Goal: Transaction & Acquisition: Subscribe to service/newsletter

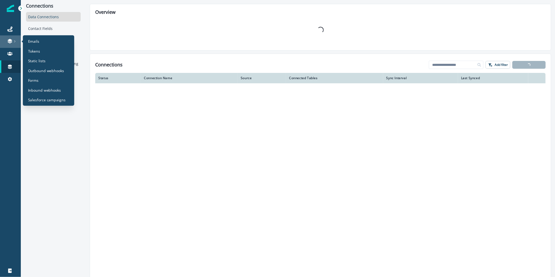
click at [13, 44] on link at bounding box center [10, 41] width 21 height 12
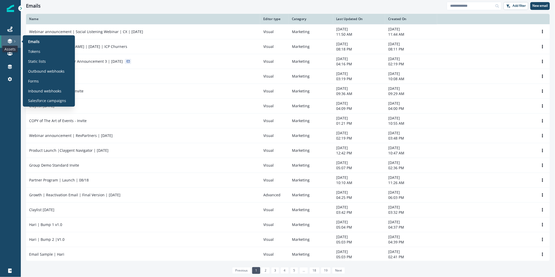
click at [10, 40] on icon at bounding box center [10, 40] width 4 height 3
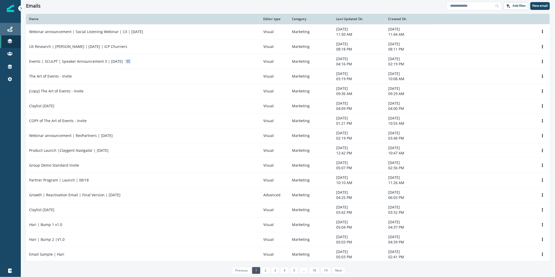
click at [14, 27] on div "Journeys" at bounding box center [10, 29] width 17 height 6
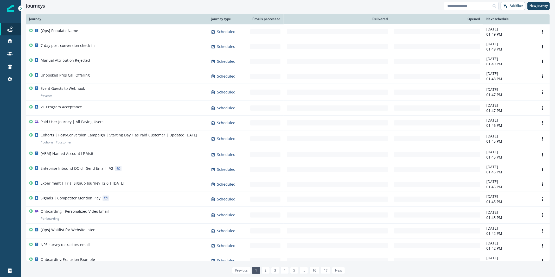
click at [466, 6] on input at bounding box center [471, 6] width 55 height 8
type input "**"
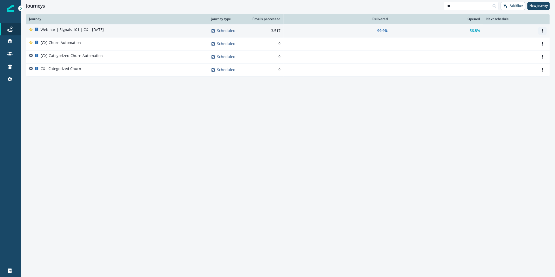
click at [542, 30] on icon "Options" at bounding box center [542, 31] width 1 height 4
click at [530, 42] on button "Clone" at bounding box center [518, 43] width 58 height 8
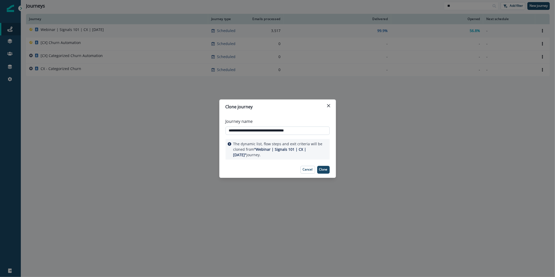
drag, startPoint x: 278, startPoint y: 127, endPoint x: 301, endPoint y: 130, distance: 22.8
click at [300, 130] on input "**********" at bounding box center [278, 130] width 104 height 8
click at [292, 134] on input "**********" at bounding box center [278, 130] width 104 height 8
drag, startPoint x: 286, startPoint y: 132, endPoint x: 317, endPoint y: 131, distance: 30.7
click at [317, 131] on input "**********" at bounding box center [278, 130] width 104 height 8
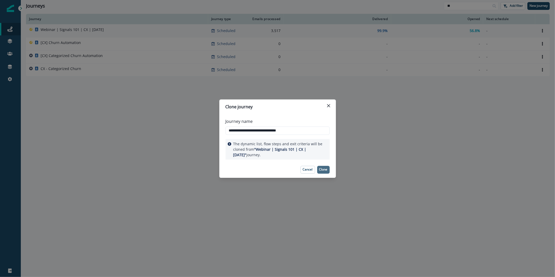
type input "**********"
click at [322, 169] on p "Clone" at bounding box center [323, 170] width 8 height 4
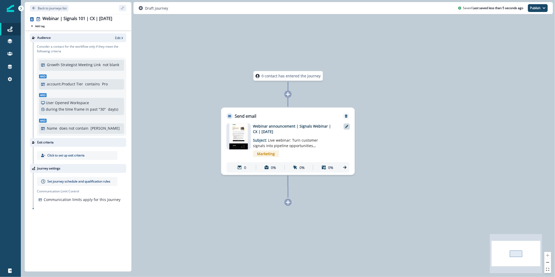
click at [344, 126] on div at bounding box center [347, 126] width 6 height 6
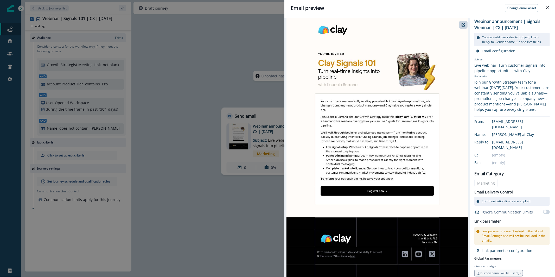
click at [150, 70] on div "Email preview Change email asset Webinar announcement | Signals Webinar | CX | …" at bounding box center [277, 138] width 555 height 277
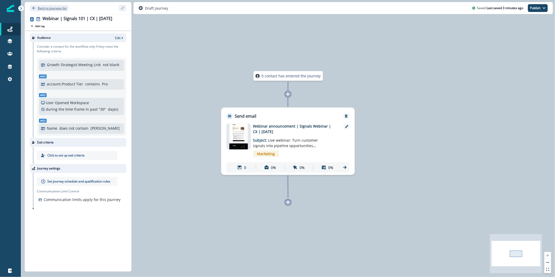
click at [60, 9] on p "Back to journeys list" at bounding box center [52, 8] width 29 height 4
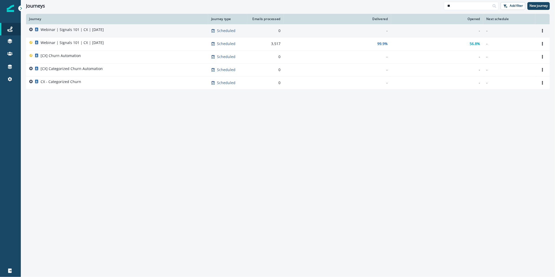
click at [91, 34] on div "Webinar | Signals 101 | CX | July 27" at bounding box center [72, 30] width 63 height 7
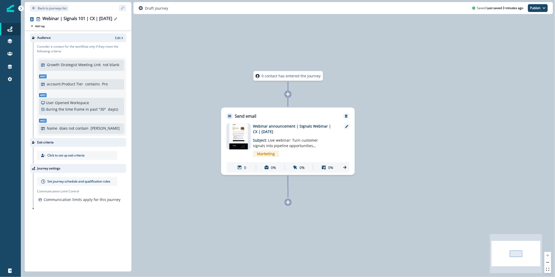
click at [116, 21] on div "Webinar | Signals 101 | CX | July 27" at bounding box center [84, 19] width 84 height 6
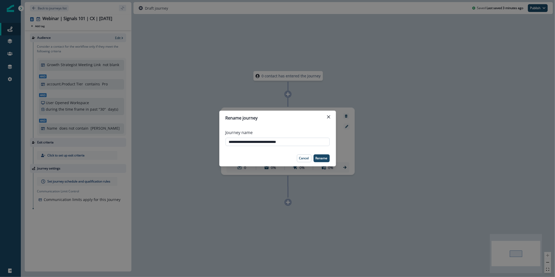
click at [283, 141] on input "**********" at bounding box center [278, 142] width 104 height 8
click at [283, 140] on input "**********" at bounding box center [278, 142] width 104 height 8
type input "**********"
click at [322, 158] on p "Rename" at bounding box center [322, 158] width 12 height 4
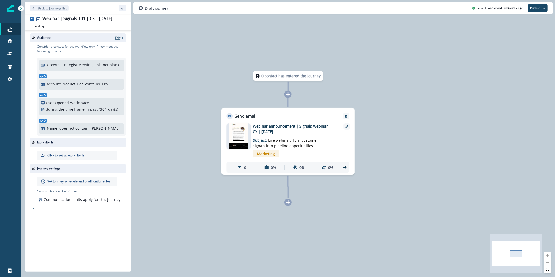
click at [118, 39] on p "Edit" at bounding box center [117, 38] width 5 height 4
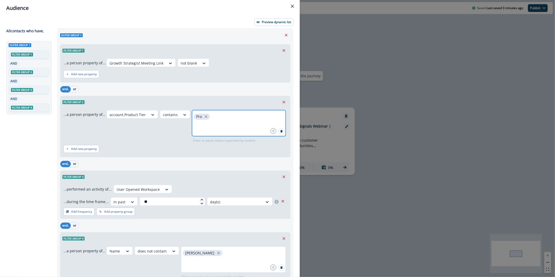
click at [218, 123] on input "text" at bounding box center [239, 127] width 92 height 10
type input "**********"
click at [275, 20] on p "Preview dynamic list" at bounding box center [276, 22] width 29 height 4
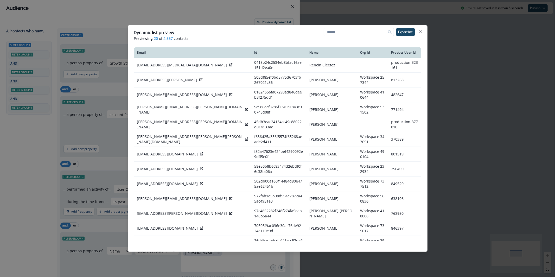
click at [92, 67] on div "Dynamic list preview Previewing 20 of 4,557 contacts Export list Email Id Name …" at bounding box center [277, 138] width 555 height 277
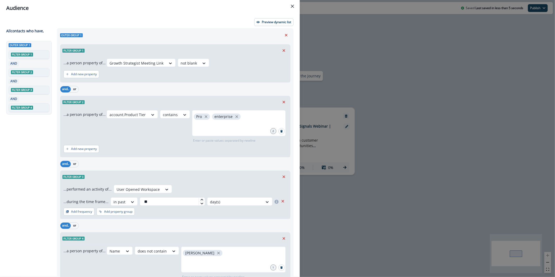
scroll to position [51, 0]
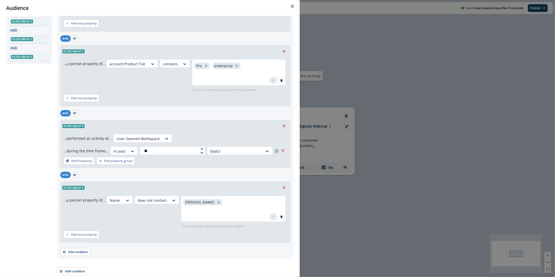
click at [74, 246] on div "Add condition Contact properties A person property Performed a product event Pe…" at bounding box center [175, 249] width 230 height 13
click at [73, 249] on button "Add condition" at bounding box center [75, 252] width 30 height 8
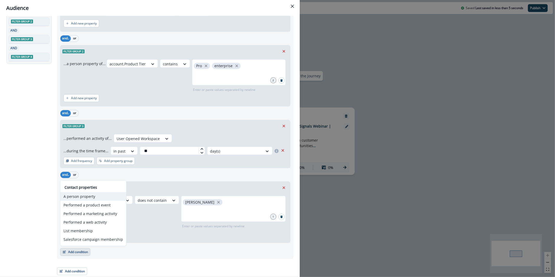
click at [95, 197] on button "A person property" at bounding box center [93, 196] width 66 height 9
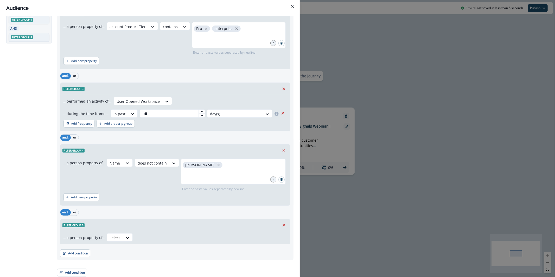
scroll to position [90, 0]
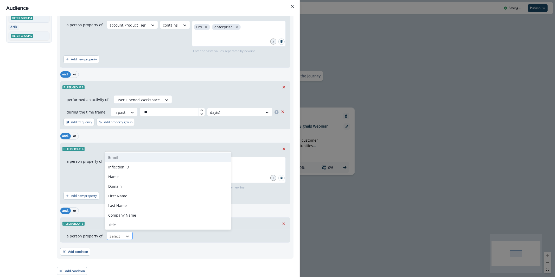
click at [114, 234] on div at bounding box center [115, 236] width 11 height 7
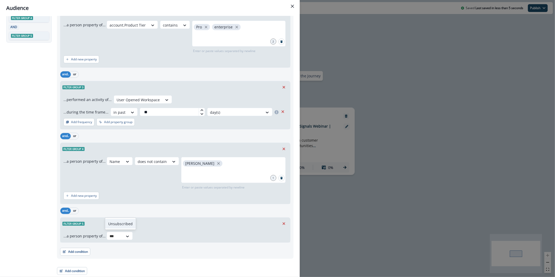
type input "****"
click at [158, 242] on div "...a person property of... option Unsubscribed, selected. Unsubscribed Select" at bounding box center [175, 235] width 230 height 13
click at [158, 239] on div at bounding box center [156, 236] width 11 height 7
drag, startPoint x: 154, startPoint y: 249, endPoint x: 157, endPoint y: 235, distance: 14.7
click at [154, 249] on div "false" at bounding box center [159, 248] width 26 height 10
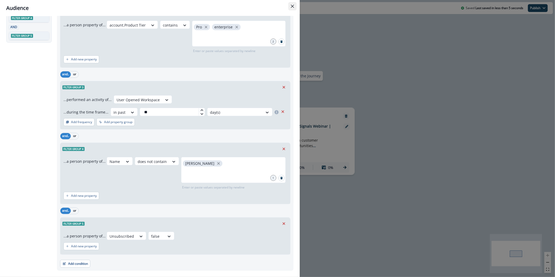
click at [290, 7] on button "Close" at bounding box center [292, 6] width 8 height 8
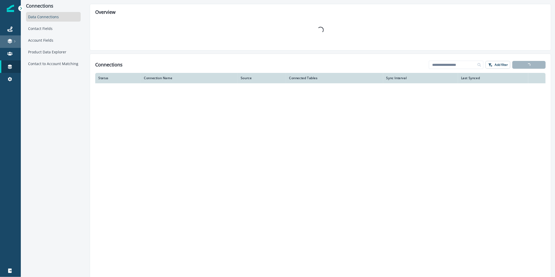
click at [10, 38] on link at bounding box center [10, 41] width 21 height 12
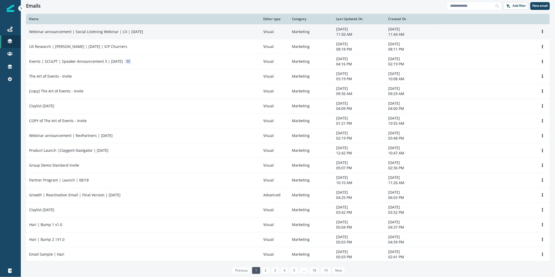
click at [90, 30] on p "Webinar announcement | Social Listening Webinar | CX | [DATE]" at bounding box center [86, 31] width 114 height 5
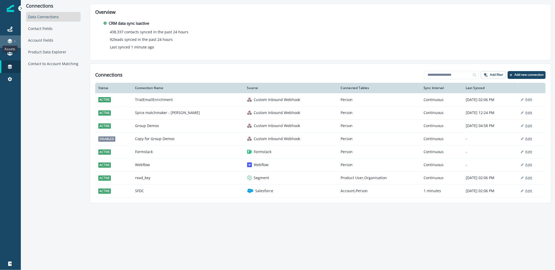
click at [11, 40] on icon at bounding box center [9, 41] width 5 height 5
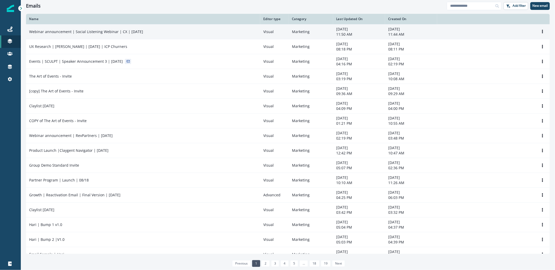
click at [133, 33] on p "Webinar announcement | Social Listening Webinar | CX | [DATE]" at bounding box center [86, 31] width 114 height 5
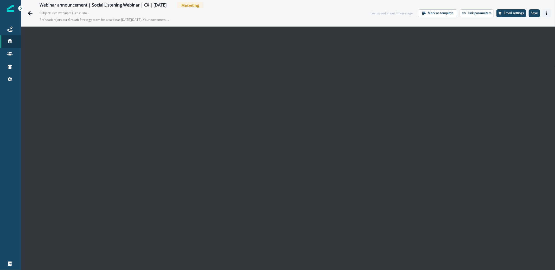
click at [543, 15] on button "Actions" at bounding box center [547, 13] width 8 height 8
click at [532, 44] on button "Send test email" at bounding box center [518, 44] width 58 height 9
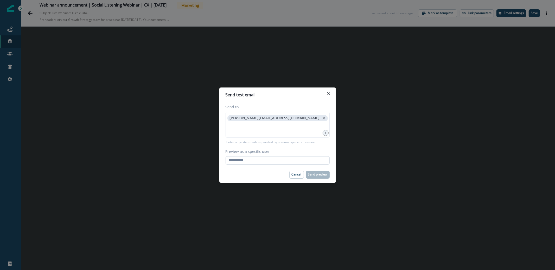
click at [239, 163] on input "Preview as a specific user" at bounding box center [278, 160] width 104 height 8
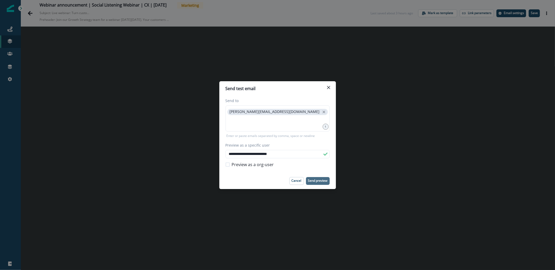
type input "**********"
click at [317, 180] on p "Send preview" at bounding box center [318, 181] width 20 height 4
click at [330, 86] on button "Close" at bounding box center [328, 87] width 8 height 8
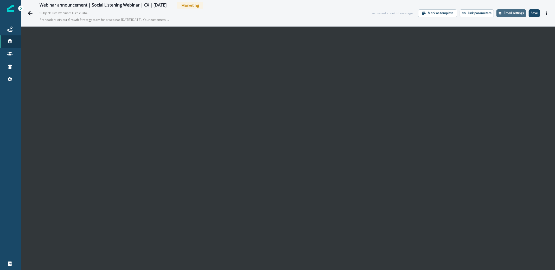
click at [505, 15] on button "Email settings" at bounding box center [511, 13] width 30 height 8
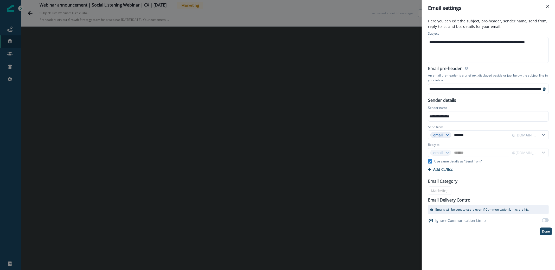
click at [462, 45] on div "**********" at bounding box center [490, 42] width 125 height 8
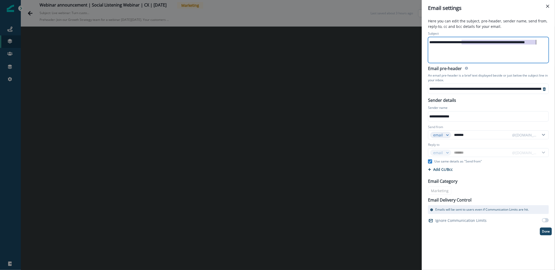
drag, startPoint x: 462, startPoint y: 43, endPoint x: 536, endPoint y: 42, distance: 74.7
click at [536, 42] on div "**********" at bounding box center [490, 42] width 125 height 8
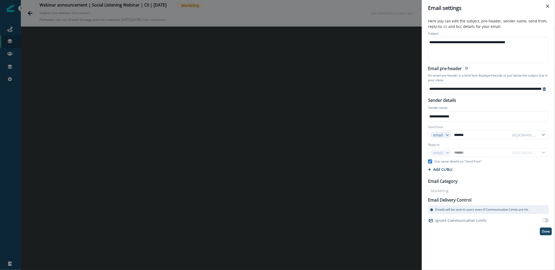
click at [526, 30] on p "Here you can edit the subject, pre-header, sender name, send from, reply-to, cc…" at bounding box center [488, 24] width 127 height 12
click at [546, 230] on p "Done" at bounding box center [546, 231] width 8 height 4
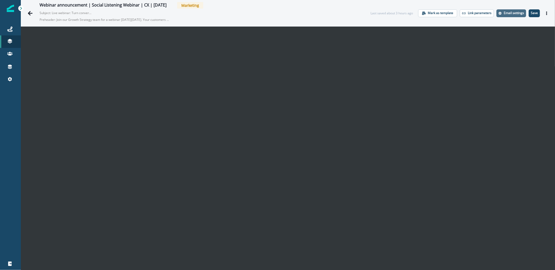
click at [507, 12] on p "Email settings" at bounding box center [514, 13] width 20 height 4
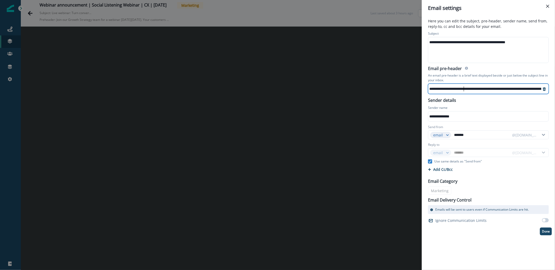
click at [464, 87] on div "**********" at bounding box center [343, 89] width 396 height 8
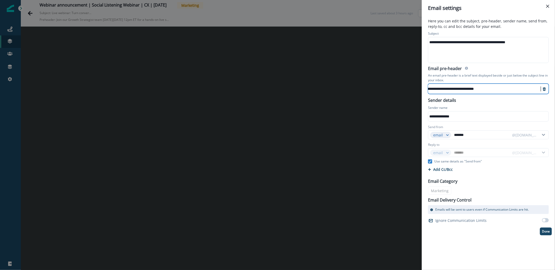
click at [543, 232] on p "Done" at bounding box center [546, 231] width 8 height 4
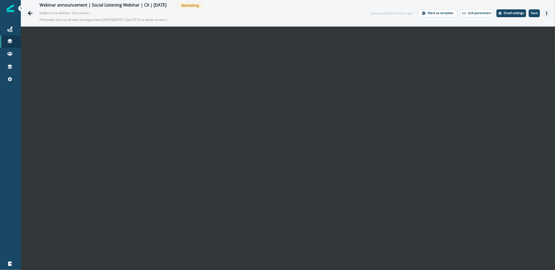
click at [545, 13] on button "Actions" at bounding box center [547, 13] width 8 height 8
click at [529, 44] on button "Send test email" at bounding box center [518, 44] width 58 height 9
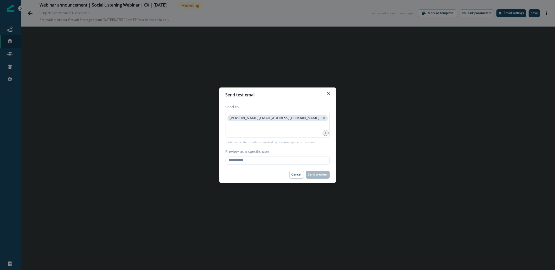
click at [394, 124] on div "Send test email Send to karishma.rajaratnam@clay.com 1 Enter or paste emails se…" at bounding box center [277, 135] width 555 height 270
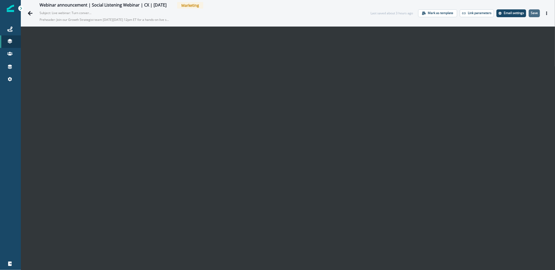
click at [531, 13] on p "Save" at bounding box center [534, 13] width 7 height 4
click at [545, 12] on button "Actions" at bounding box center [547, 13] width 8 height 8
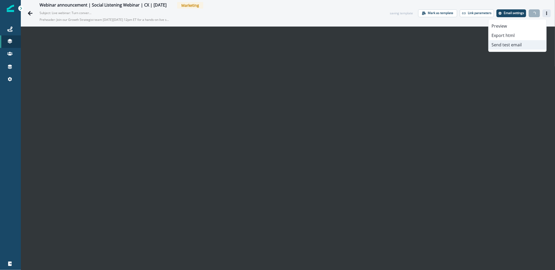
click at [519, 48] on button "Send test email" at bounding box center [518, 44] width 58 height 9
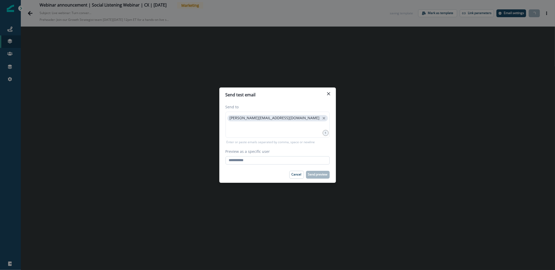
click at [231, 162] on input "Preview as a specific user" at bounding box center [278, 160] width 104 height 8
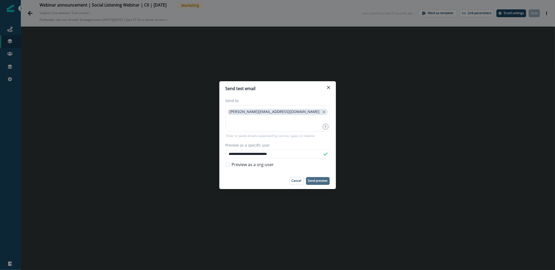
type input "**********"
click at [314, 177] on button "Send preview" at bounding box center [318, 181] width 24 height 8
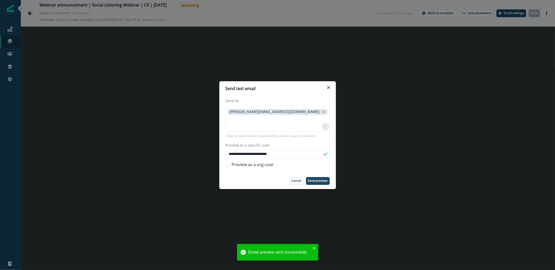
drag, startPoint x: 331, startPoint y: 95, endPoint x: 329, endPoint y: 92, distance: 3.3
click at [331, 95] on header "Send test email" at bounding box center [277, 88] width 117 height 15
click at [328, 89] on button "Close" at bounding box center [328, 87] width 8 height 8
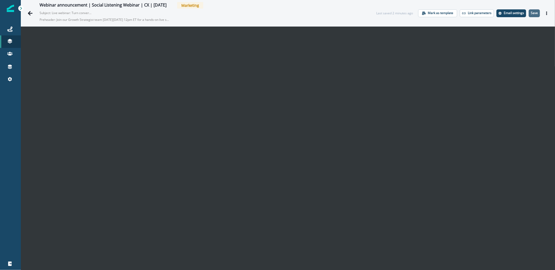
click at [530, 16] on button "Save" at bounding box center [534, 13] width 11 height 8
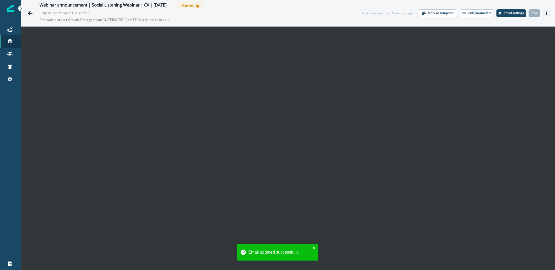
click at [543, 16] on button "Actions" at bounding box center [547, 13] width 8 height 8
click at [510, 45] on button "Send test email" at bounding box center [518, 44] width 58 height 9
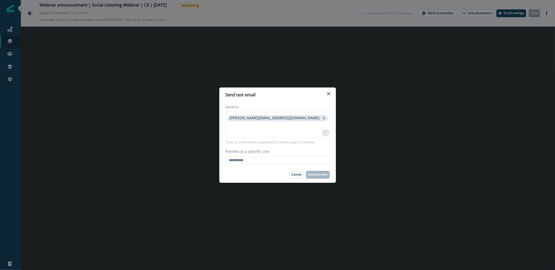
click at [267, 156] on div "Preview as a specific user Loading... Person data unavailable" at bounding box center [278, 157] width 104 height 16
click at [266, 157] on input "Preview as a specific user" at bounding box center [278, 160] width 104 height 8
click at [265, 134] on div "[PERSON_NAME][EMAIL_ADDRESS][DOMAIN_NAME]" at bounding box center [278, 125] width 104 height 26
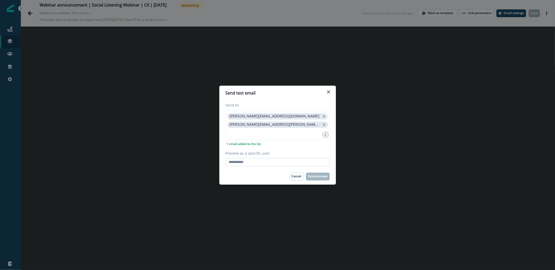
click at [255, 162] on input "Preview as a specific user" at bounding box center [278, 162] width 104 height 8
paste input "**********"
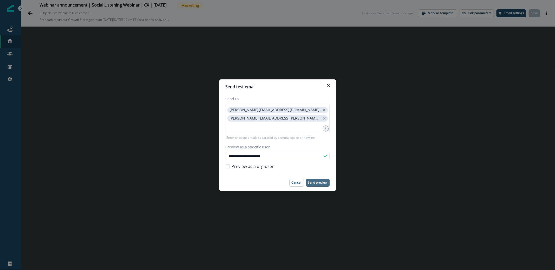
type input "**********"
click at [323, 181] on p "Send preview" at bounding box center [318, 183] width 20 height 4
click at [330, 86] on icon "Close" at bounding box center [328, 85] width 3 height 3
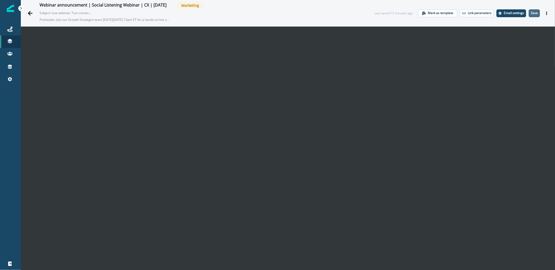
click at [532, 15] on button "Save" at bounding box center [534, 13] width 11 height 8
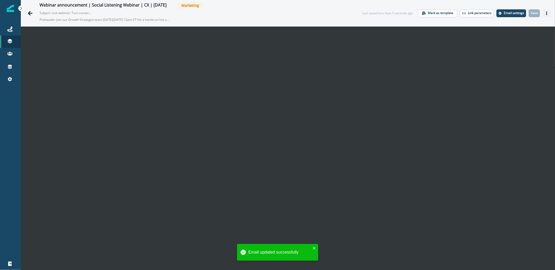
click at [543, 11] on button "Actions" at bounding box center [547, 13] width 8 height 8
click at [523, 47] on button "Send test email" at bounding box center [518, 44] width 58 height 9
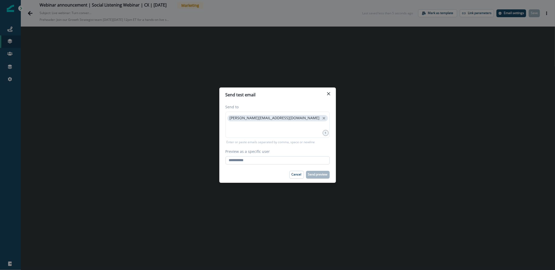
click at [249, 162] on input "Preview as a specific user" at bounding box center [278, 160] width 104 height 8
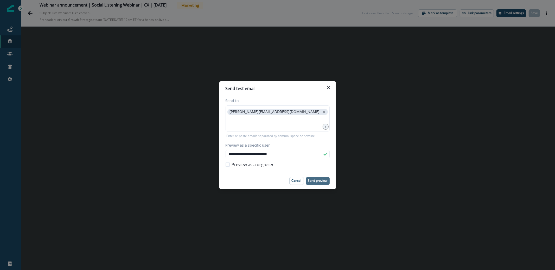
type input "**********"
click at [324, 182] on p "Send preview" at bounding box center [318, 181] width 20 height 4
click at [138, 72] on div "**********" at bounding box center [277, 135] width 555 height 270
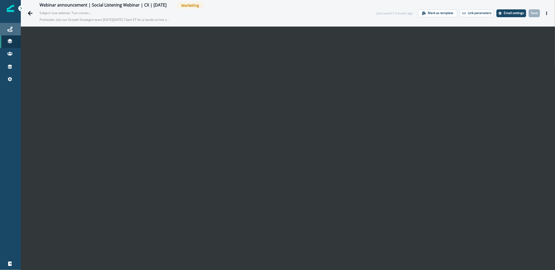
click at [14, 28] on div "Journeys" at bounding box center [10, 29] width 17 height 6
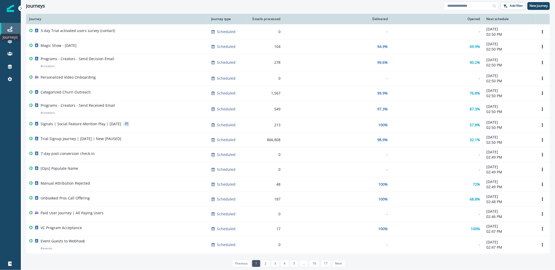
click at [10, 31] on icon at bounding box center [9, 29] width 5 height 5
click at [458, 8] on input at bounding box center [471, 6] width 55 height 8
type input "**"
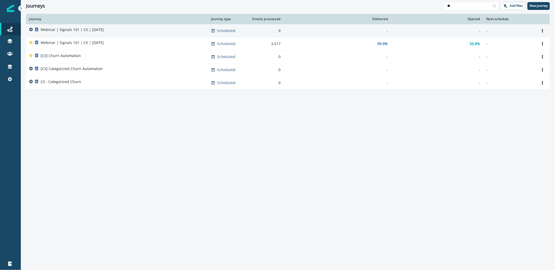
click at [128, 34] on div "Webinar | Signals 101 | CX | Aug 27" at bounding box center [117, 30] width 176 height 7
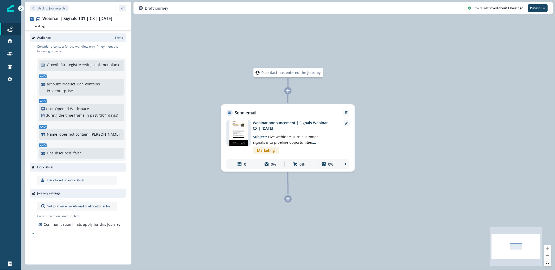
click at [343, 125] on div "Webinar announcement | Signals Webinar | CX | July 2025 Subject: Live webinar: …" at bounding box center [288, 144] width 123 height 49
click at [347, 125] on div at bounding box center [347, 123] width 6 height 6
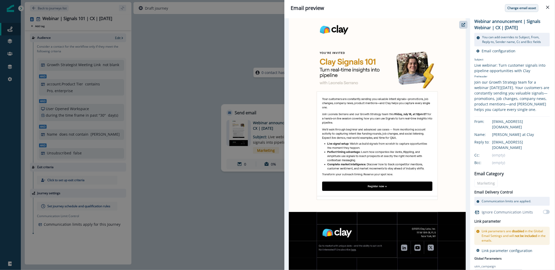
click at [523, 11] on button "Change email asset" at bounding box center [521, 8] width 33 height 8
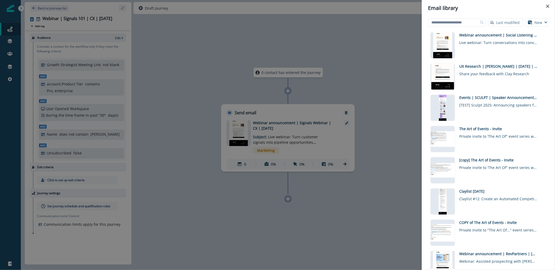
click at [319, 31] on div "Email library Last modified Name (A-Z) Last modified Last created New Visual ed…" at bounding box center [277, 135] width 555 height 270
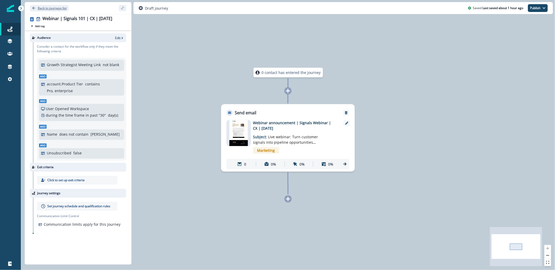
click at [60, 8] on p "Back to journeys list" at bounding box center [52, 8] width 29 height 4
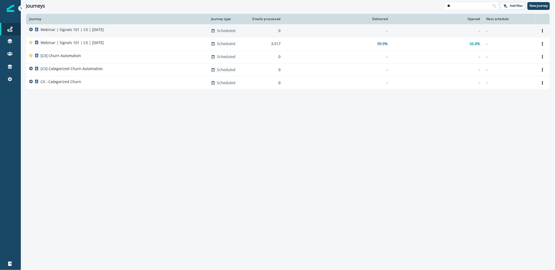
click at [78, 27] on td "Webinar | Signals 101 | CX | Aug 27" at bounding box center [117, 30] width 182 height 13
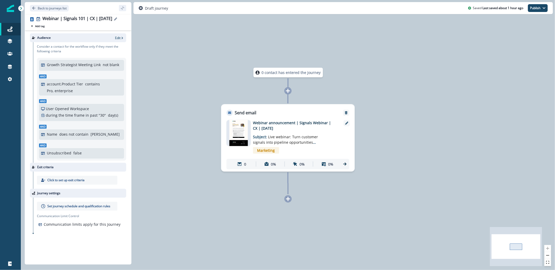
click at [115, 20] on icon "Edit name" at bounding box center [115, 18] width 3 height 3
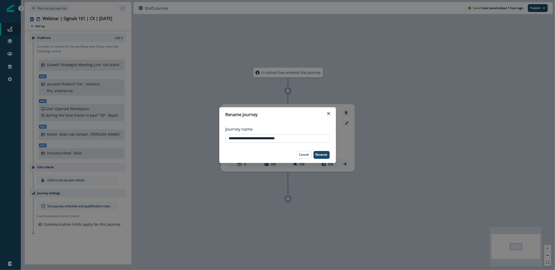
click at [261, 139] on input "**********" at bounding box center [278, 138] width 104 height 8
type input "**********"
click at [326, 153] on p "Rename" at bounding box center [322, 155] width 12 height 4
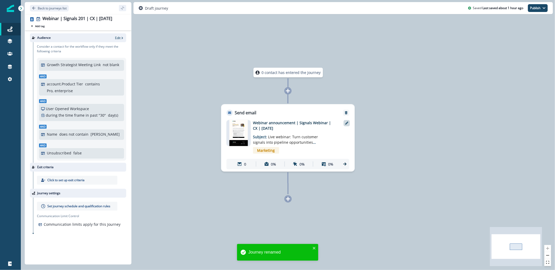
click at [347, 122] on icon at bounding box center [346, 123] width 3 height 3
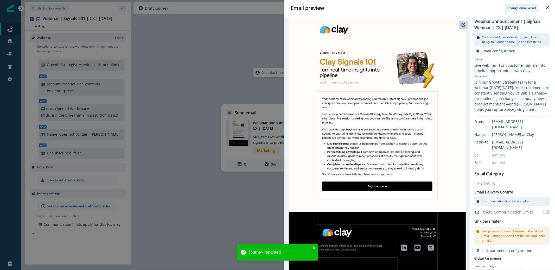
click at [519, 9] on p "Change email asset" at bounding box center [521, 8] width 29 height 4
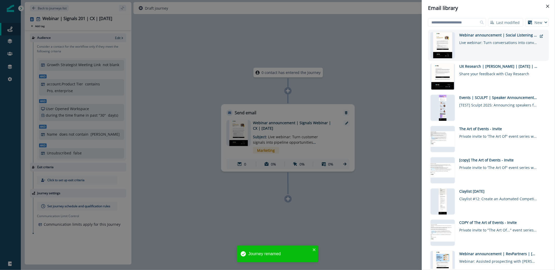
click at [481, 53] on div "Webinar announcement | Social Listening Webinar | CX | August 27 Live webinar: …" at bounding box center [498, 45] width 78 height 26
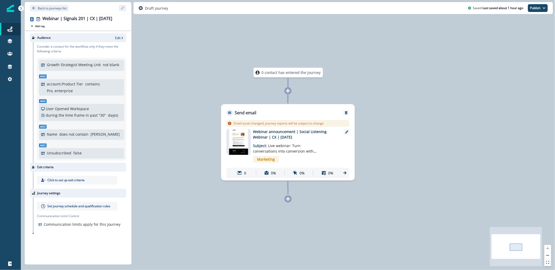
click at [241, 149] on img at bounding box center [238, 142] width 19 height 26
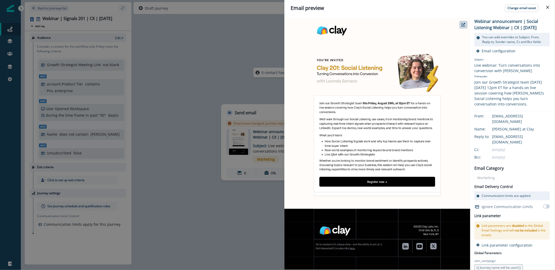
click at [545, 7] on button "Close" at bounding box center [548, 7] width 8 height 8
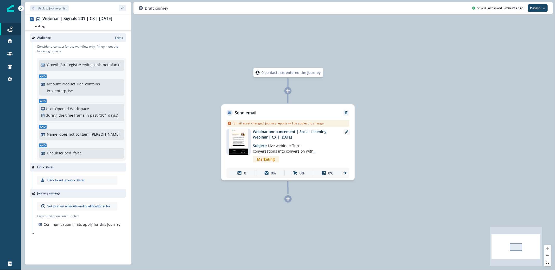
click at [234, 148] on img at bounding box center [238, 142] width 19 height 26
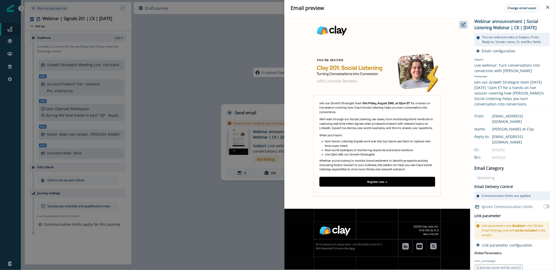
click at [183, 57] on div "Email preview Change email asset Webinar announcement | Social Listening Webina…" at bounding box center [277, 135] width 555 height 270
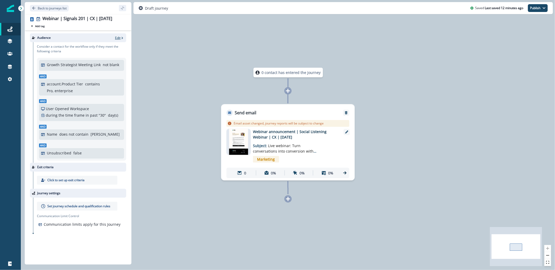
click at [120, 36] on icon "button" at bounding box center [122, 38] width 4 height 4
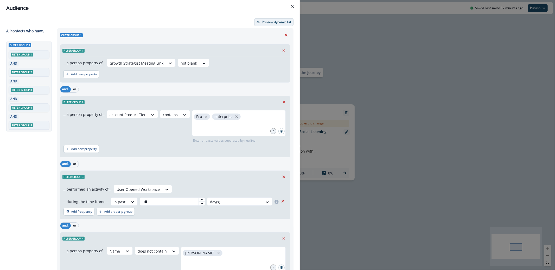
click at [254, 25] on button "Preview dynamic list" at bounding box center [273, 22] width 39 height 8
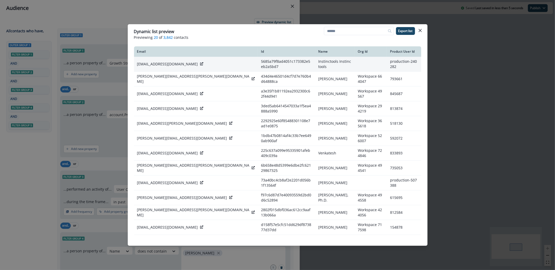
click at [200, 63] on icon at bounding box center [201, 63] width 3 height 3
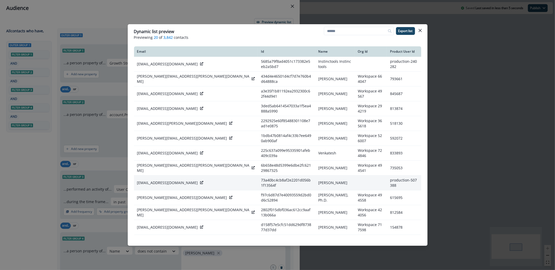
scroll to position [82, 0]
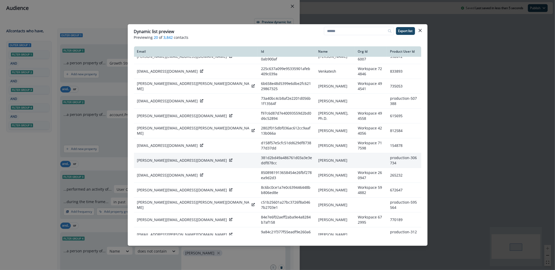
click at [229, 158] on icon at bounding box center [230, 159] width 3 height 3
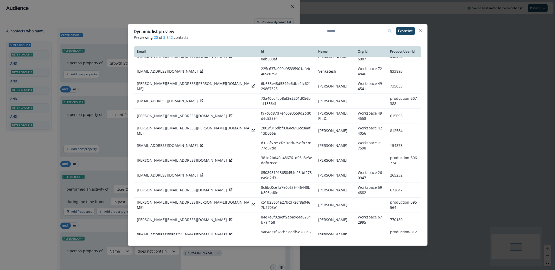
click at [215, 14] on div "Dynamic list preview Previewing 20 of 3,842 contacts Export list Email Id Name …" at bounding box center [277, 135] width 555 height 270
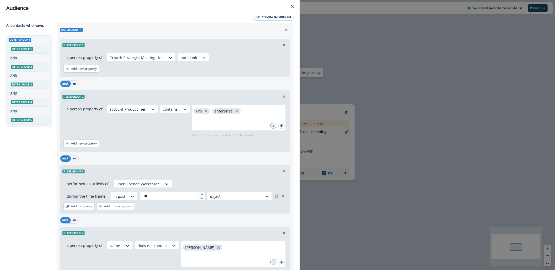
scroll to position [0, 0]
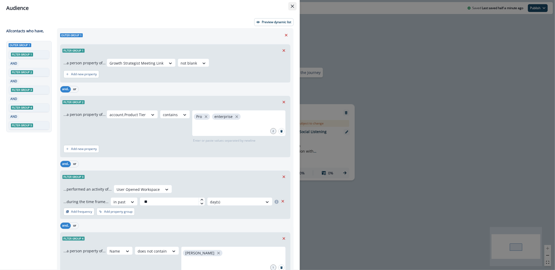
click at [292, 6] on icon "Close" at bounding box center [292, 6] width 3 height 3
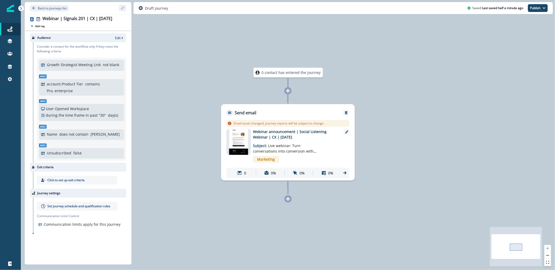
click at [241, 139] on img at bounding box center [238, 142] width 19 height 26
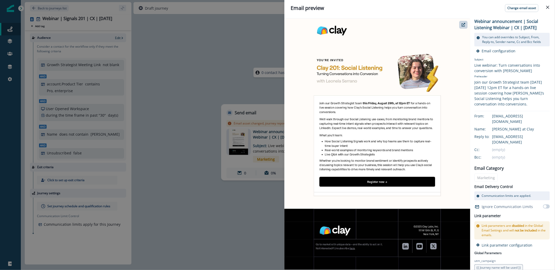
click at [203, 94] on div "Email preview Change email asset Webinar announcement | Social Listening Webina…" at bounding box center [277, 135] width 555 height 270
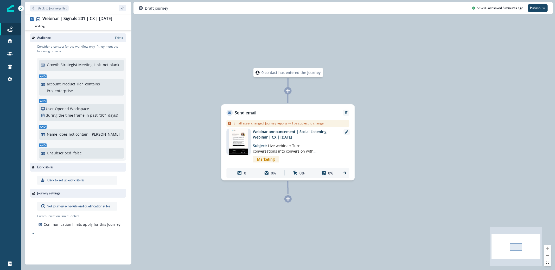
click at [239, 143] on img at bounding box center [238, 142] width 19 height 26
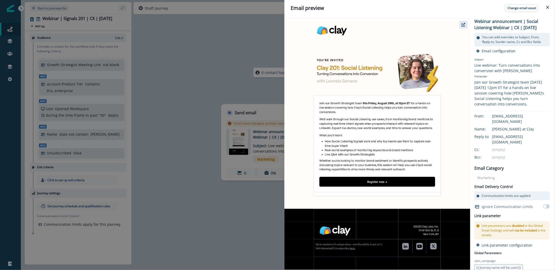
click at [461, 25] on button "button" at bounding box center [463, 25] width 8 height 8
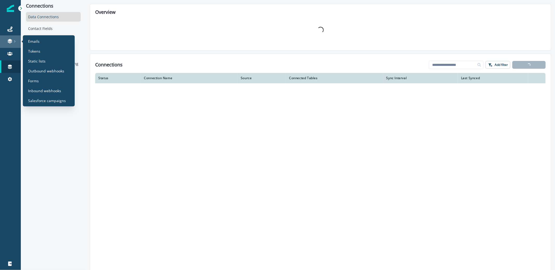
click at [7, 39] on div at bounding box center [10, 41] width 17 height 5
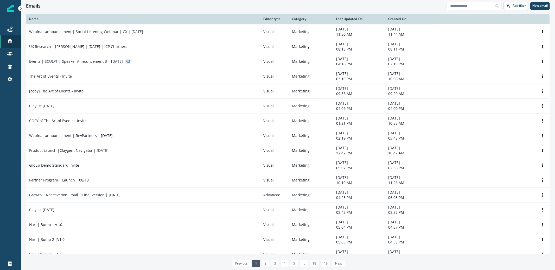
click at [470, 4] on input at bounding box center [474, 6] width 55 height 8
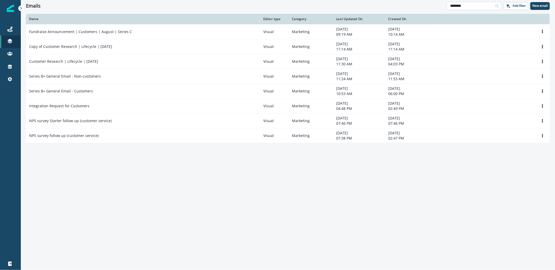
click at [449, 7] on input "********" at bounding box center [474, 6] width 55 height 8
type input "**"
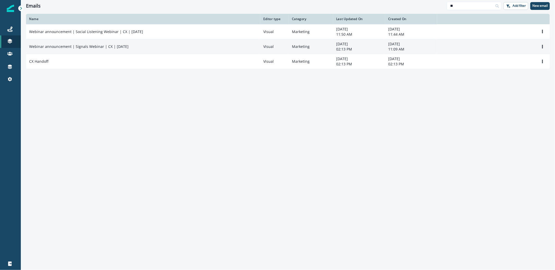
click at [131, 46] on div "Webinar announcement | Signals Webinar | CX | July 2025" at bounding box center [143, 46] width 228 height 5
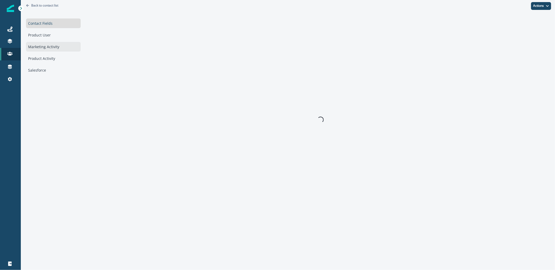
click at [47, 47] on div "Marketing Activity" at bounding box center [53, 47] width 55 height 10
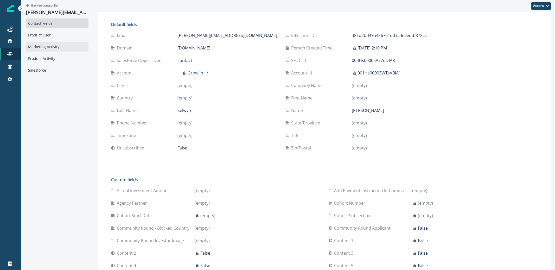
click at [52, 45] on div "Marketing Activity" at bounding box center [57, 47] width 62 height 10
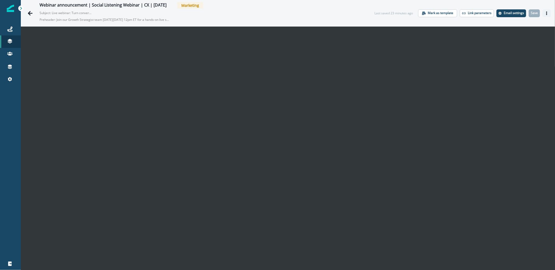
click at [544, 13] on button "Actions" at bounding box center [547, 13] width 8 height 8
click at [515, 46] on button "Send test email" at bounding box center [518, 44] width 58 height 9
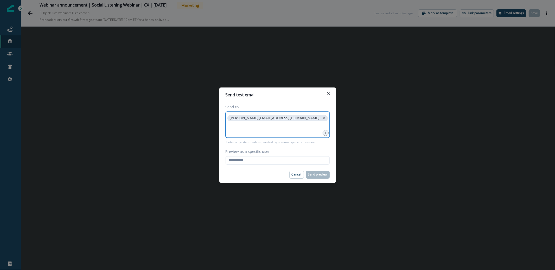
click at [252, 129] on input at bounding box center [277, 129] width 103 height 10
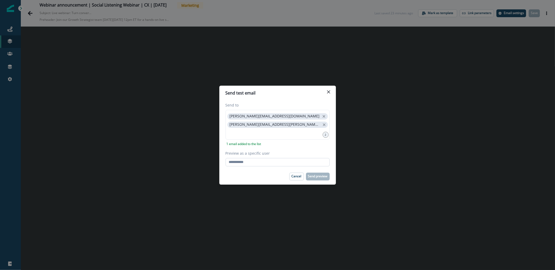
click at [244, 164] on input "Preview as a specific user" at bounding box center [278, 162] width 104 height 8
paste input "**********"
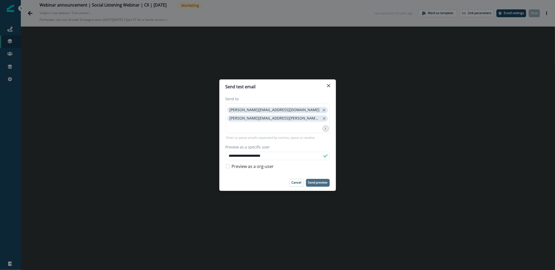
type input "**********"
click at [315, 181] on p "Send preview" at bounding box center [318, 183] width 20 height 4
click at [326, 86] on button "Close" at bounding box center [328, 85] width 8 height 8
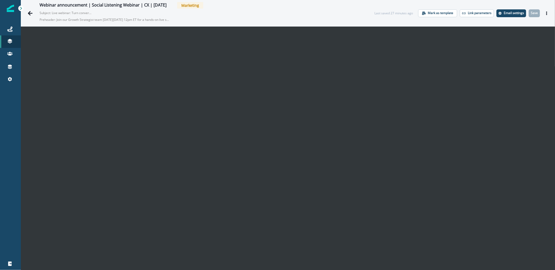
click at [24, 16] on div "Webinar announcement | Social Listening Webinar | CX | [DATE] Marketing Subject…" at bounding box center [288, 13] width 534 height 26
click at [28, 15] on icon "Go back" at bounding box center [30, 13] width 5 height 5
